Goal: Task Accomplishment & Management: Use online tool/utility

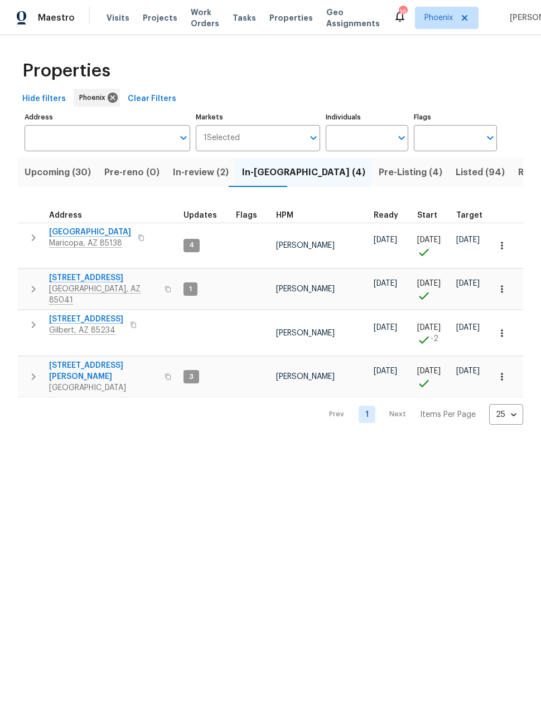
click at [456, 175] on span "Listed (94)" at bounding box center [480, 173] width 49 height 16
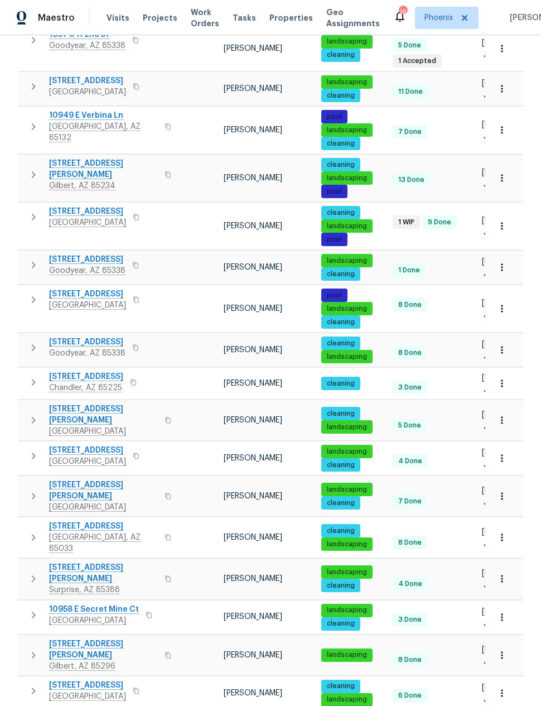
scroll to position [45, 0]
click at [513, 679] on body "Maestro Visits Projects Work Orders Tasks Properties Geo Assignments 16 Phoenix…" at bounding box center [270, 353] width 541 height 706
click at [509, 677] on li "100" at bounding box center [506, 675] width 52 height 33
type input "100"
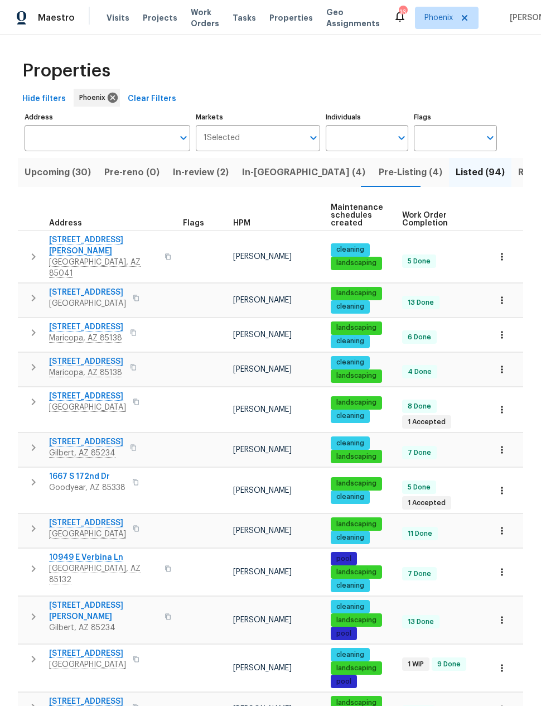
click at [108, 134] on input "Address" at bounding box center [99, 138] width 149 height 26
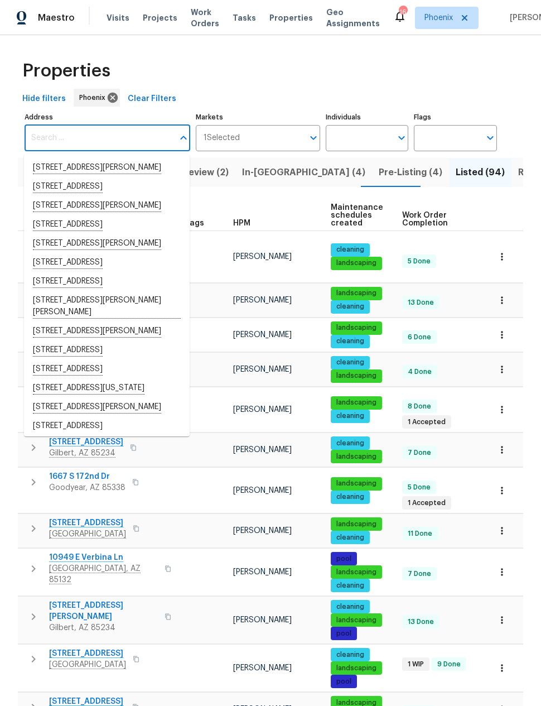
type input "c"
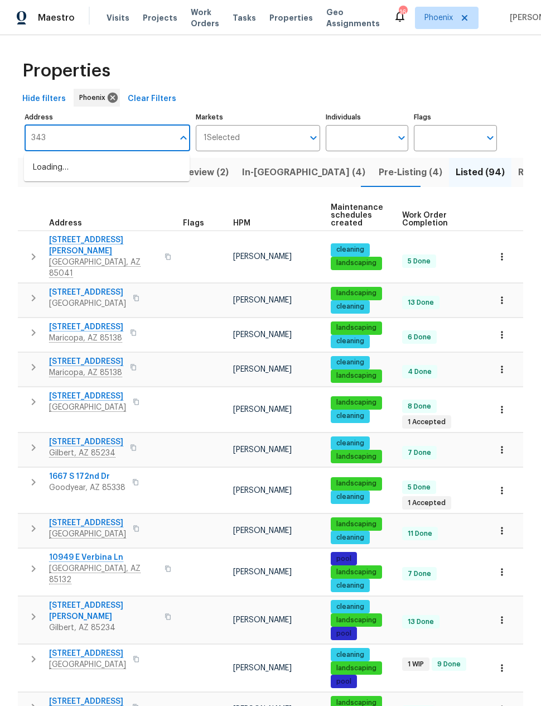
type input "3433"
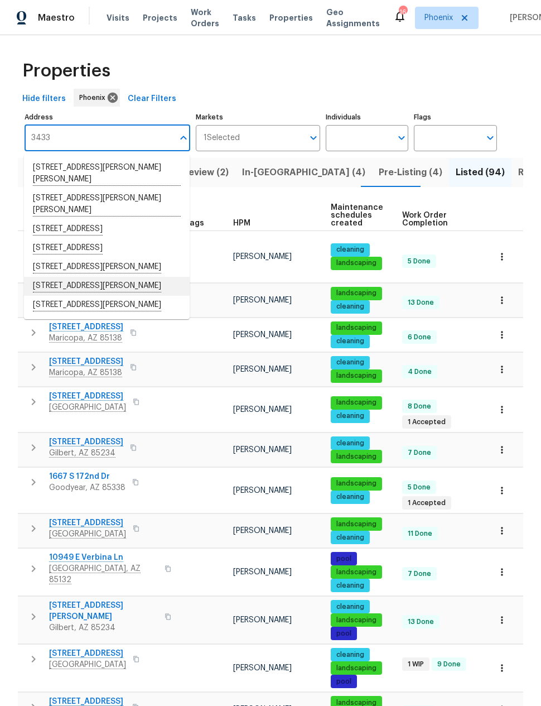
click at [128, 282] on li "3433 W Chambers St Phoenix AZ 85041" at bounding box center [107, 286] width 166 height 19
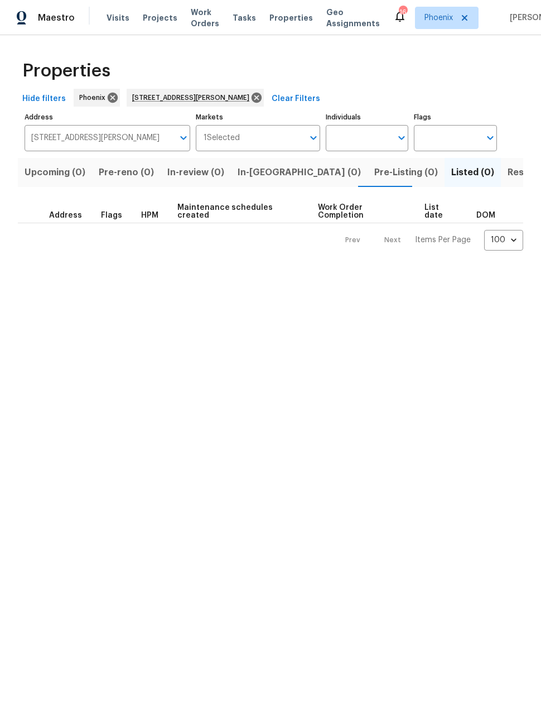
click at [508, 176] on span "Resale (1)" at bounding box center [529, 173] width 42 height 16
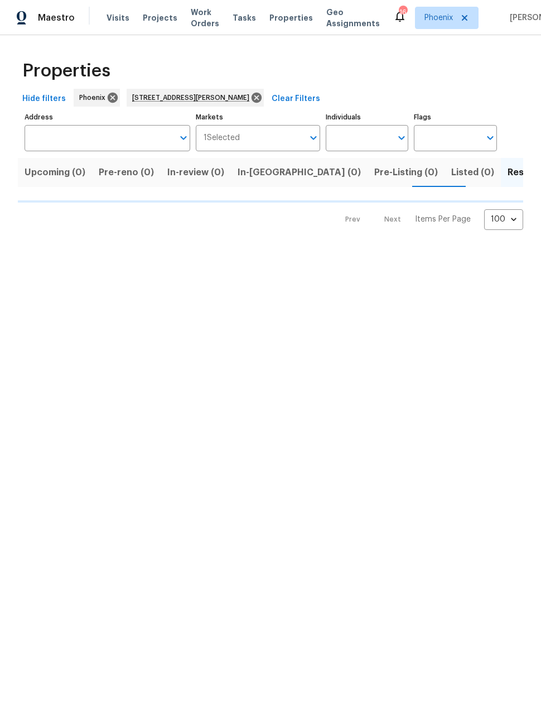
type input "3433 W Chambers St Phoenix AZ 85041"
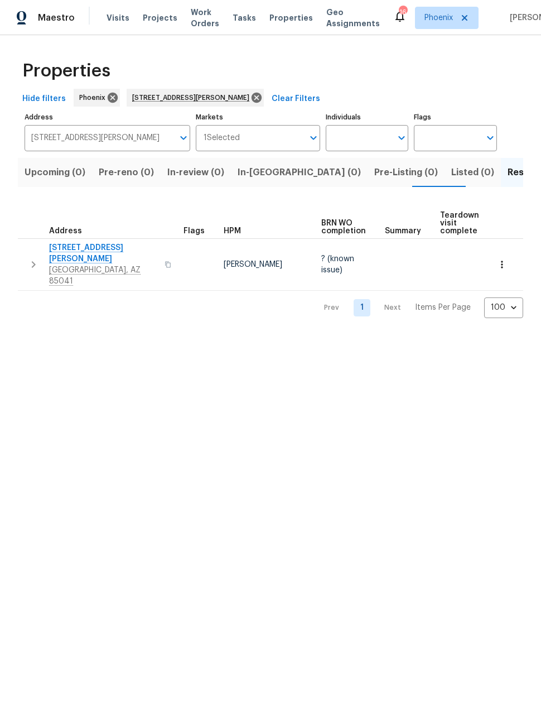
click at [36, 259] on icon "button" at bounding box center [33, 264] width 13 height 13
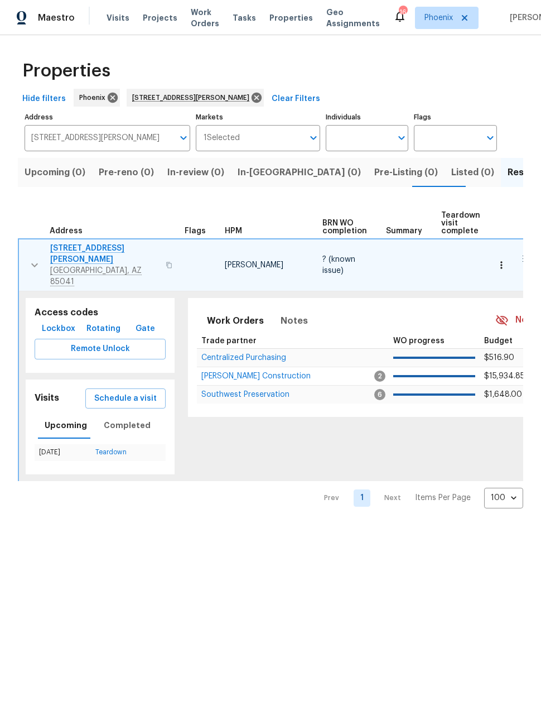
click at [100, 254] on span "[STREET_ADDRESS][PERSON_NAME]" at bounding box center [104, 254] width 109 height 22
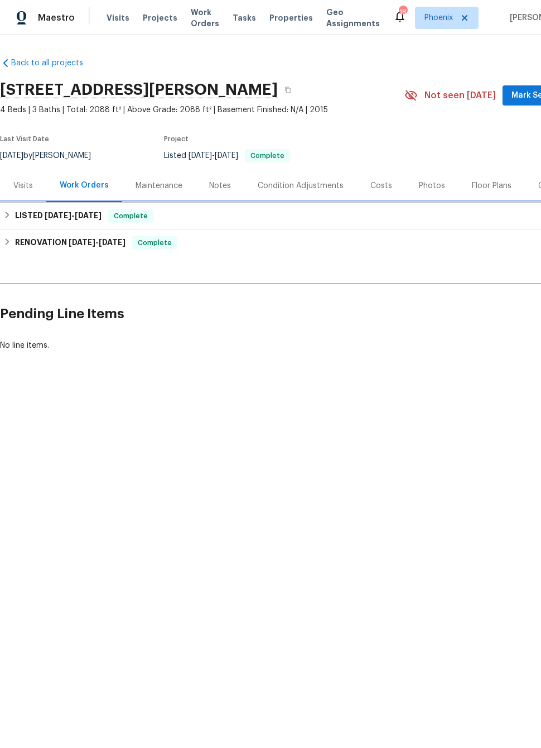
click at [6, 222] on div "LISTED [DATE] - [DATE] Complete" at bounding box center [315, 215] width 624 height 13
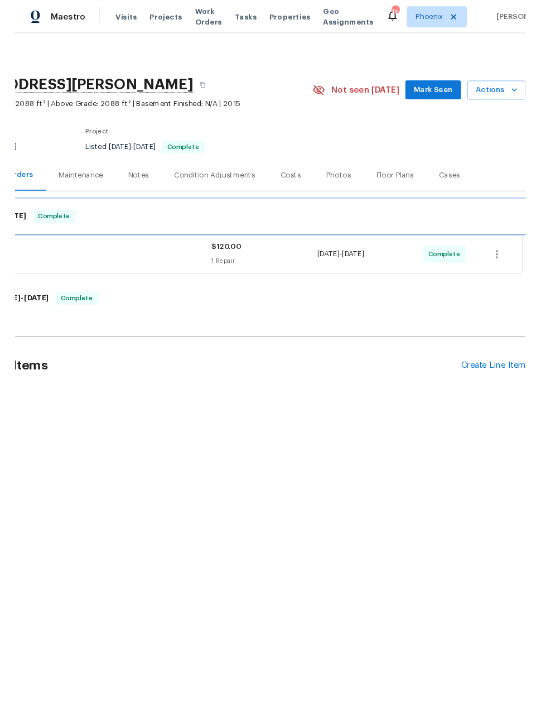
scroll to position [0, 89]
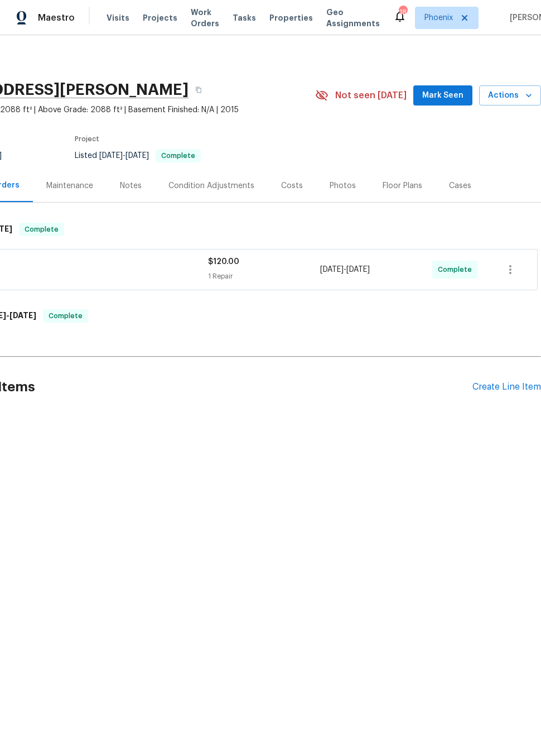
click at [526, 97] on icon "button" at bounding box center [528, 95] width 11 height 11
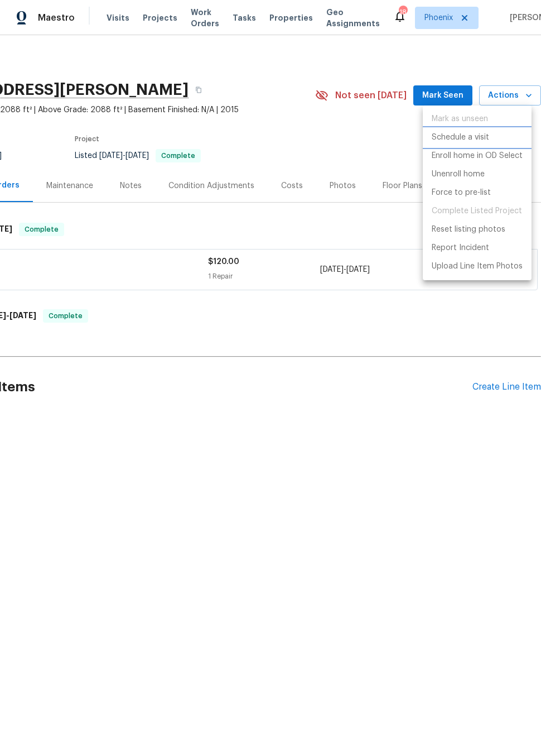
click at [476, 144] on li "Schedule a visit" at bounding box center [477, 137] width 109 height 18
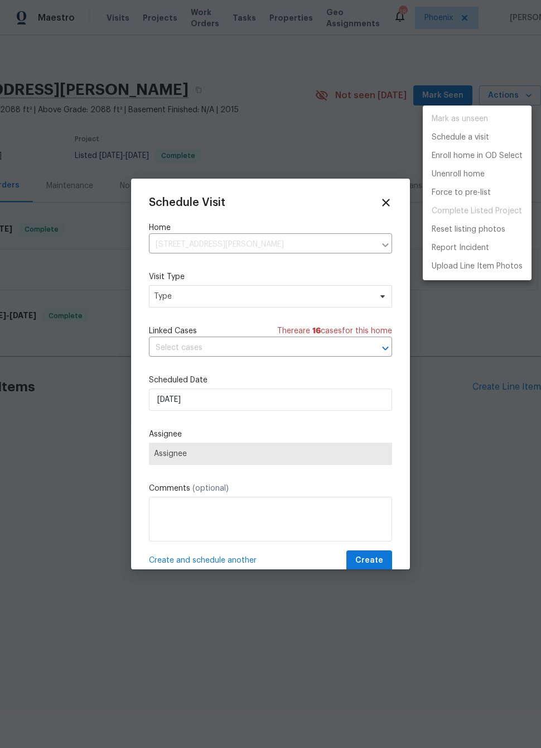
click at [245, 300] on div at bounding box center [270, 374] width 541 height 748
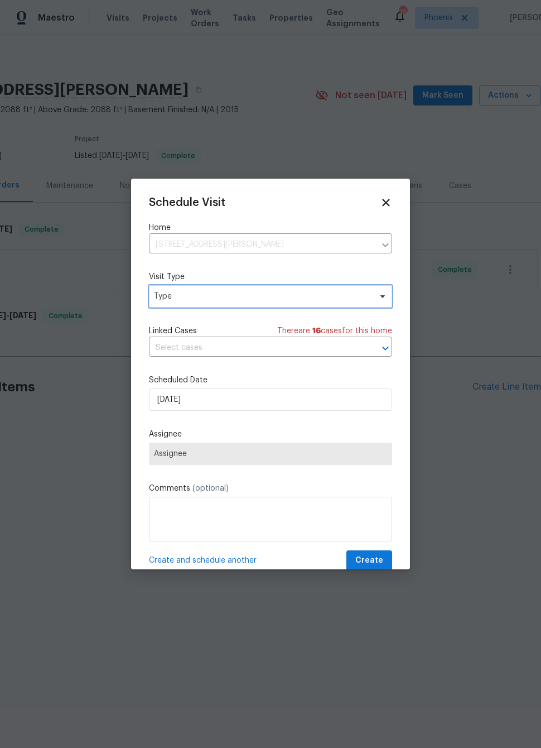
click at [285, 292] on span "Type" at bounding box center [262, 296] width 217 height 11
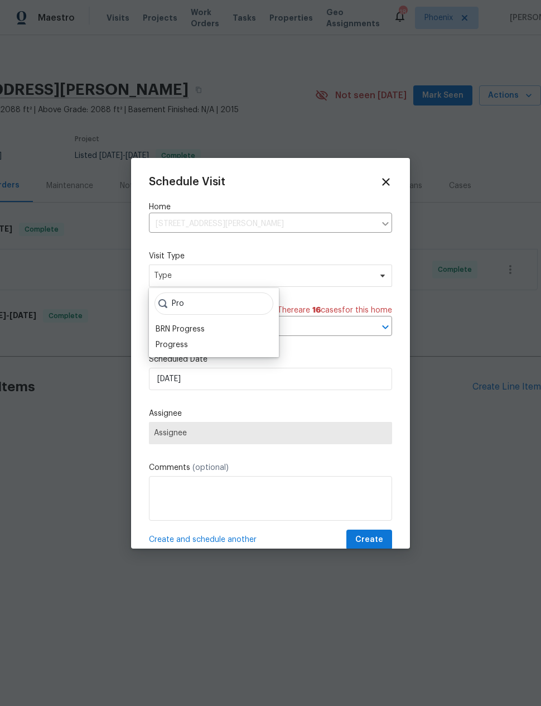
type input "Pro"
click at [180, 349] on div "Progress" at bounding box center [172, 344] width 32 height 11
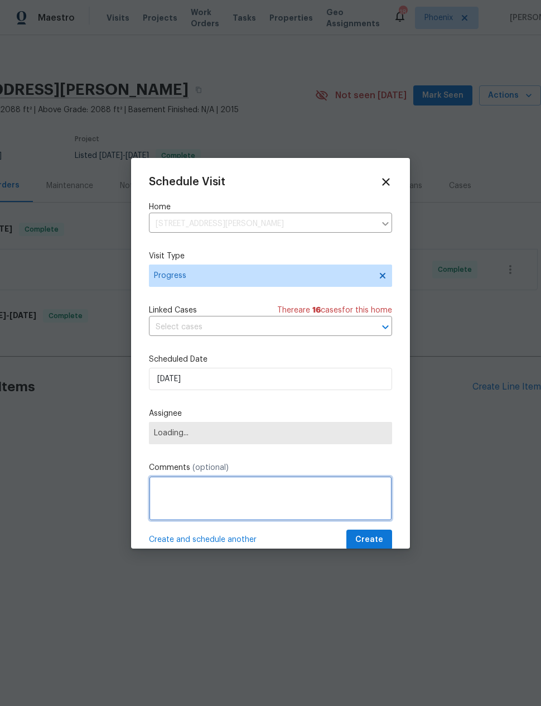
click at [235, 486] on textarea at bounding box center [270, 498] width 243 height 45
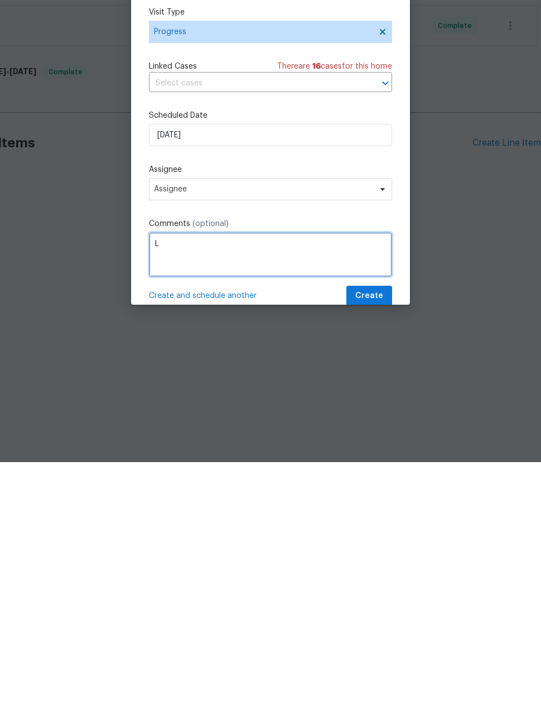
scroll to position [0, 0]
type textarea "[PERSON_NAME] from top notch mentioned suspicious people there a couple min ago"
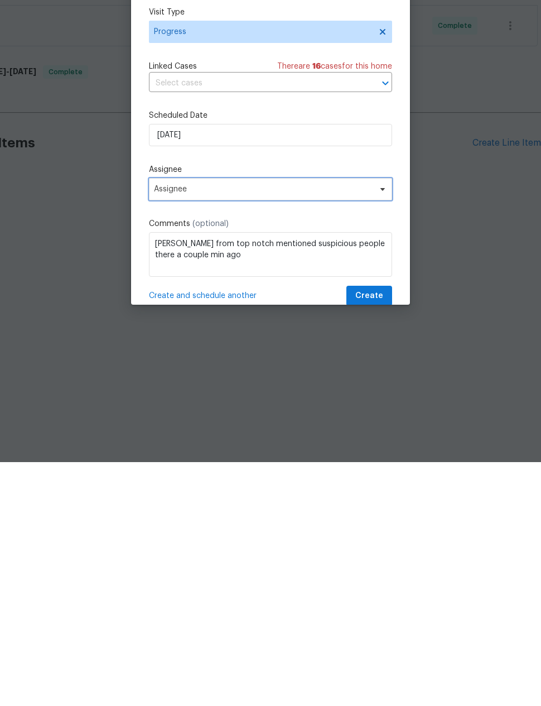
click at [318, 429] on span "Assignee" at bounding box center [263, 433] width 219 height 9
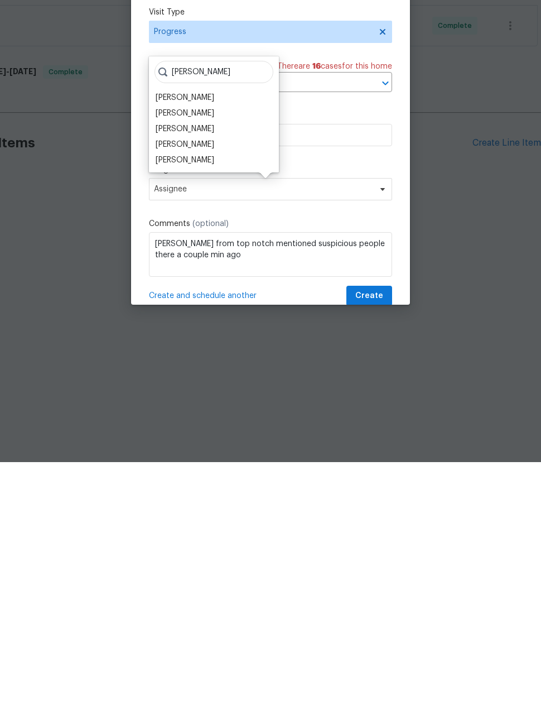
type input "[PERSON_NAME]"
click at [192, 352] on div "[PERSON_NAME]" at bounding box center [185, 357] width 59 height 11
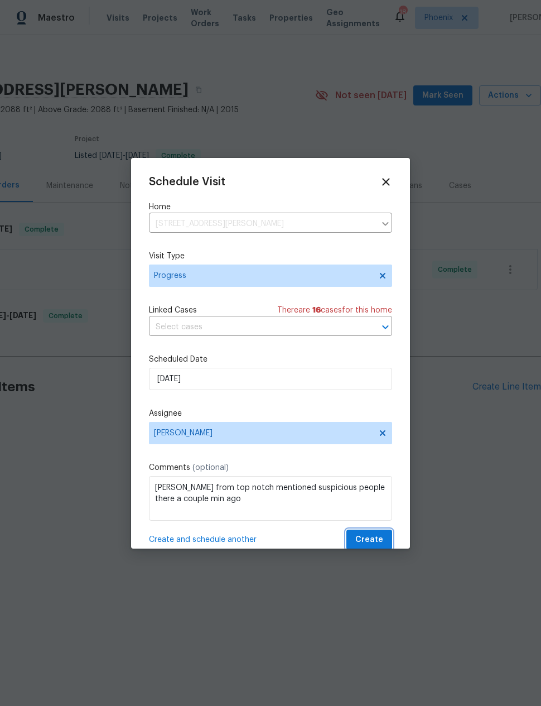
click at [369, 540] on span "Create" at bounding box center [369, 540] width 28 height 14
